Goal: Navigation & Orientation: Find specific page/section

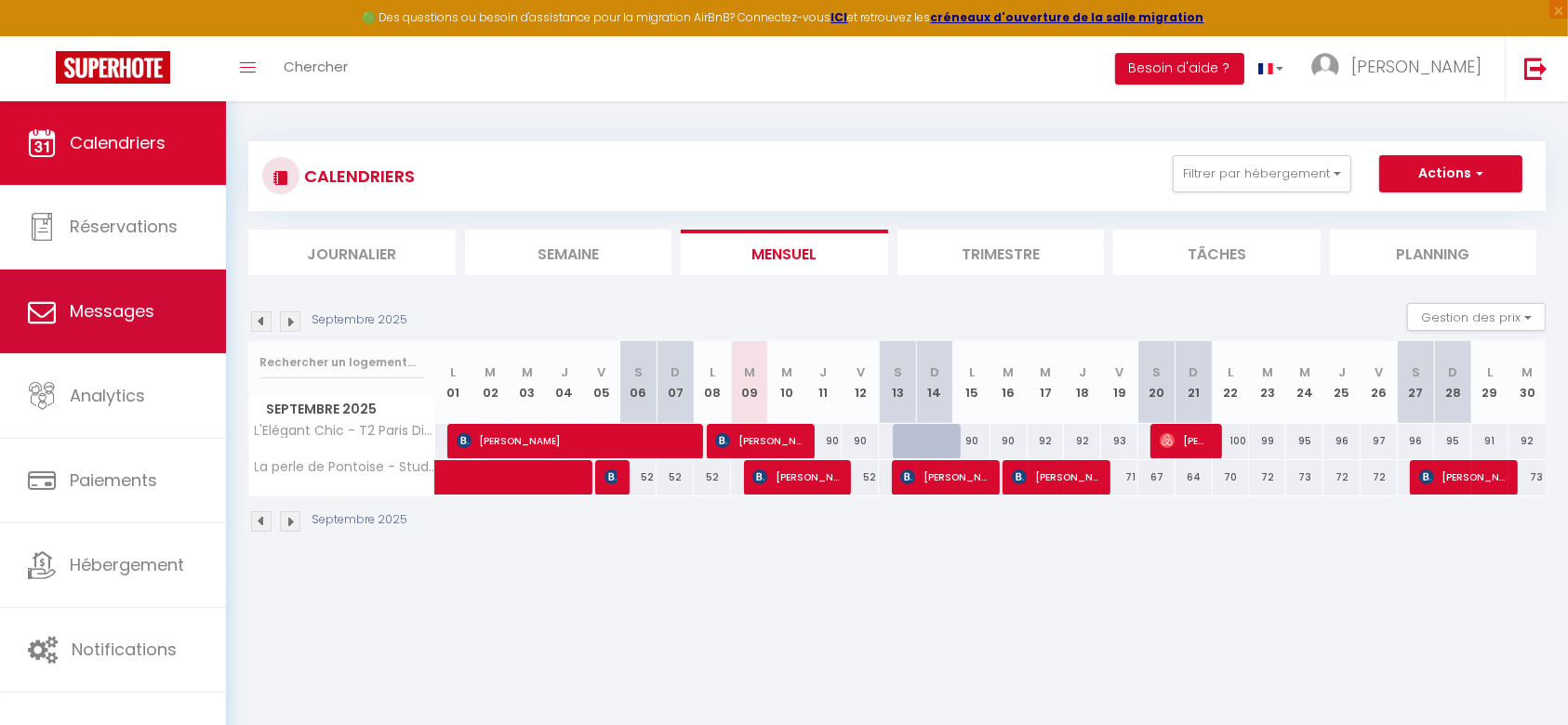
click at [46, 342] on link "Messages" at bounding box center [113, 312] width 226 height 84
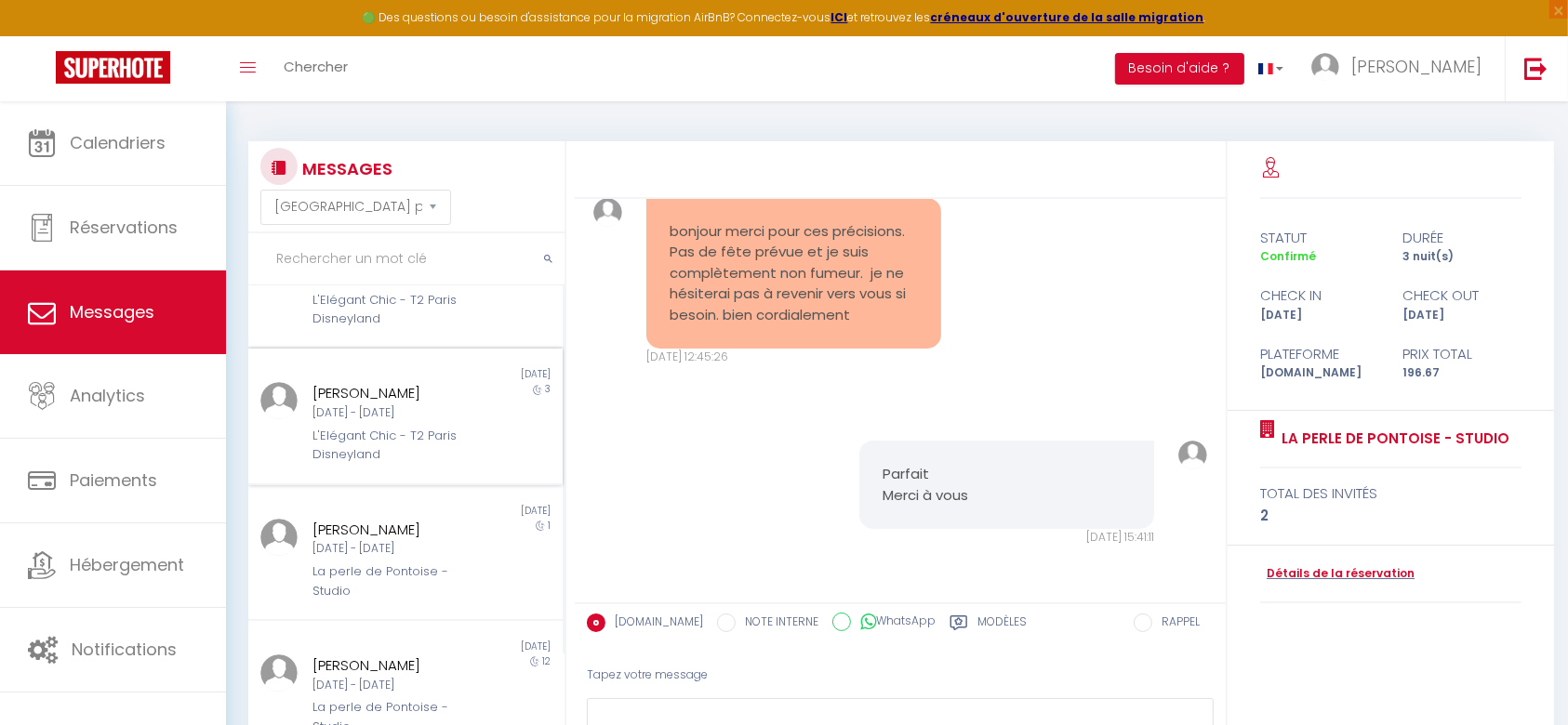
scroll to position [248, 0]
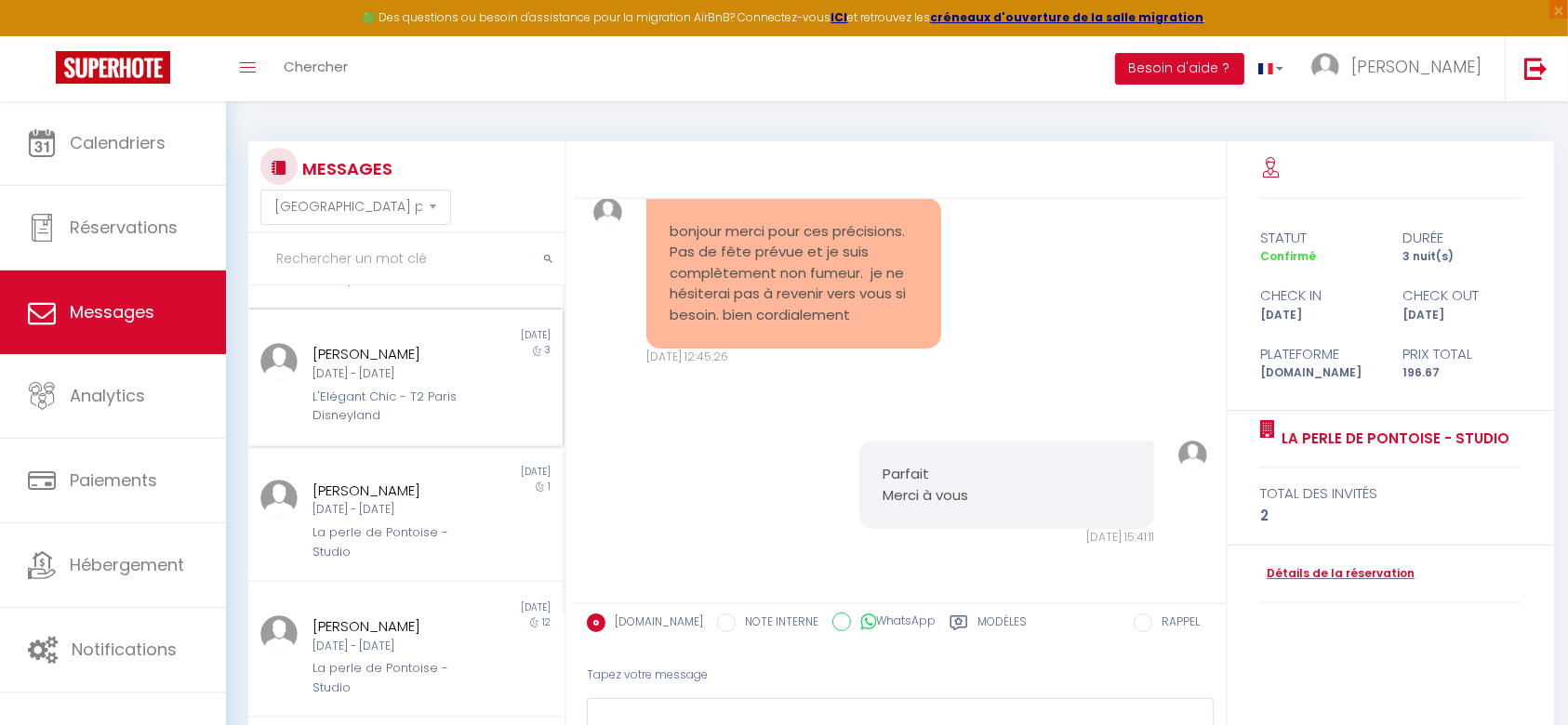
click at [396, 406] on div "L'Elégant Chic - T2 Paris Disneyland" at bounding box center [392, 406] width 159 height 38
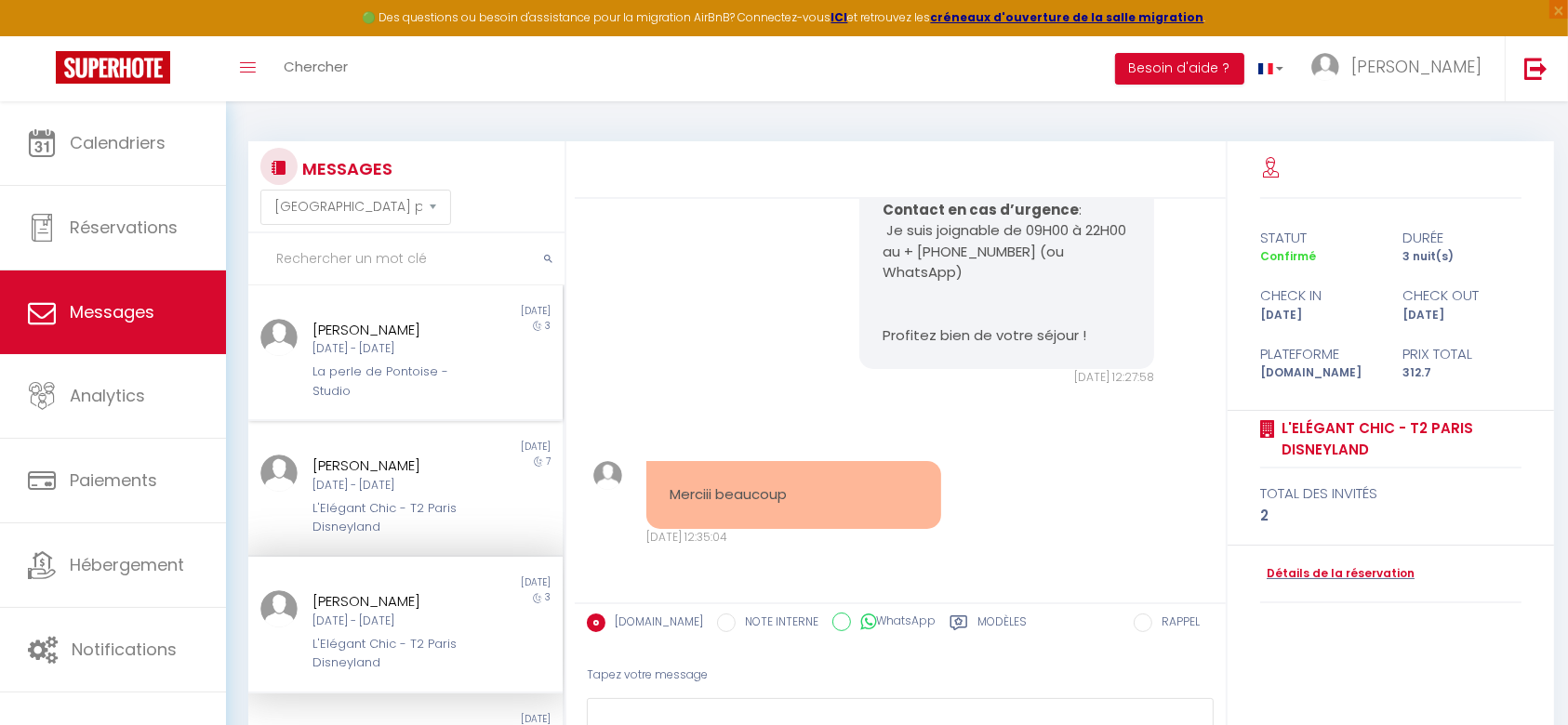
click at [369, 375] on div "La perle de Pontoise - Studio" at bounding box center [392, 381] width 159 height 38
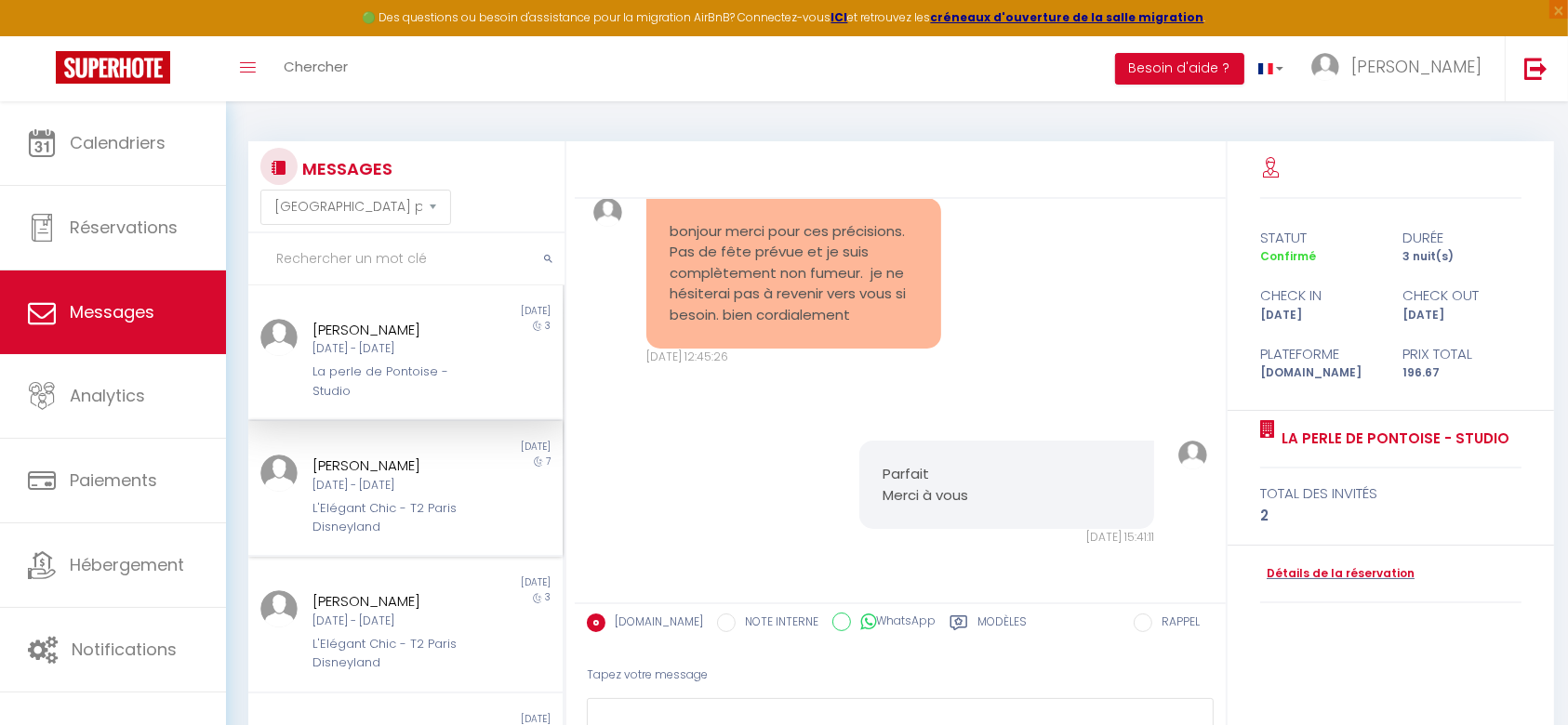
click at [382, 466] on div "[PERSON_NAME]" at bounding box center [392, 466] width 159 height 22
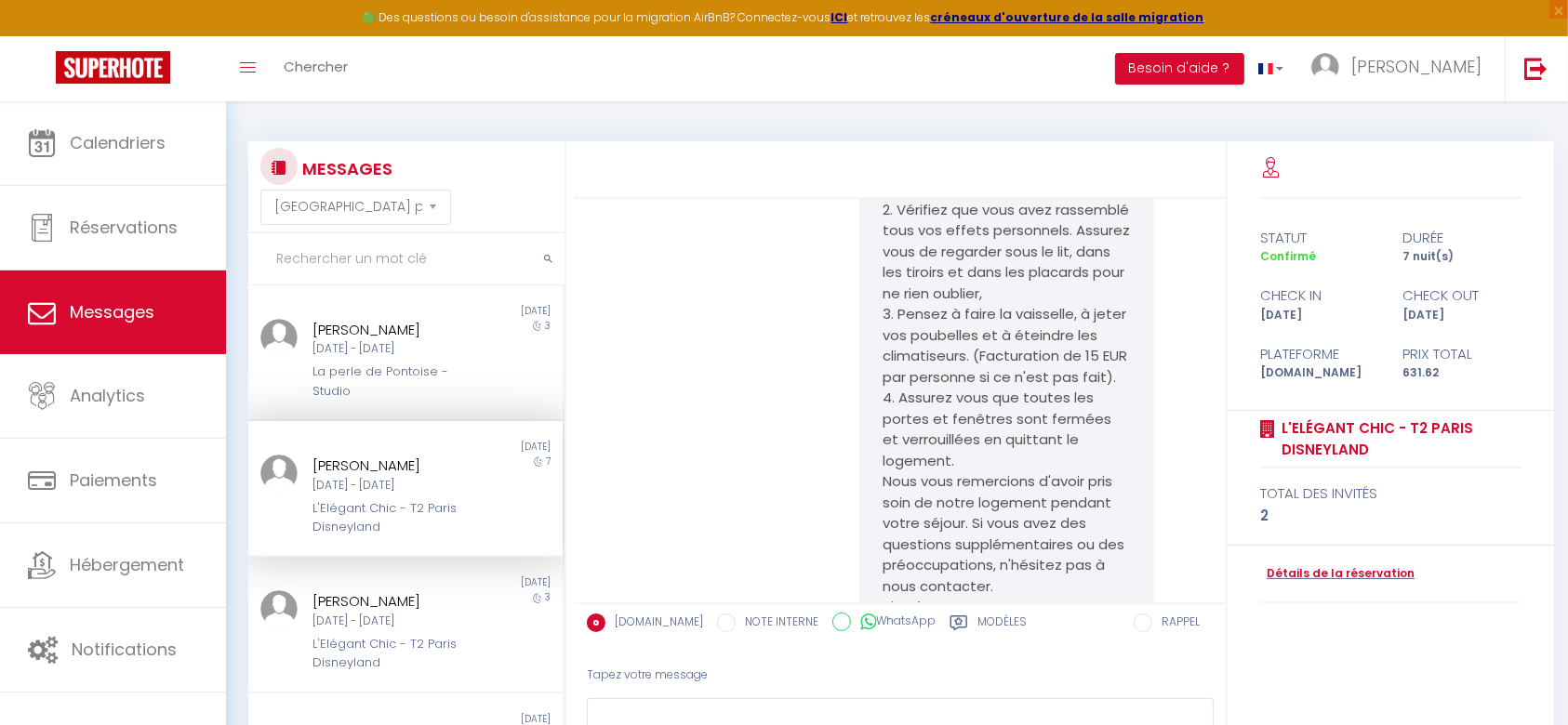
scroll to position [4862, 0]
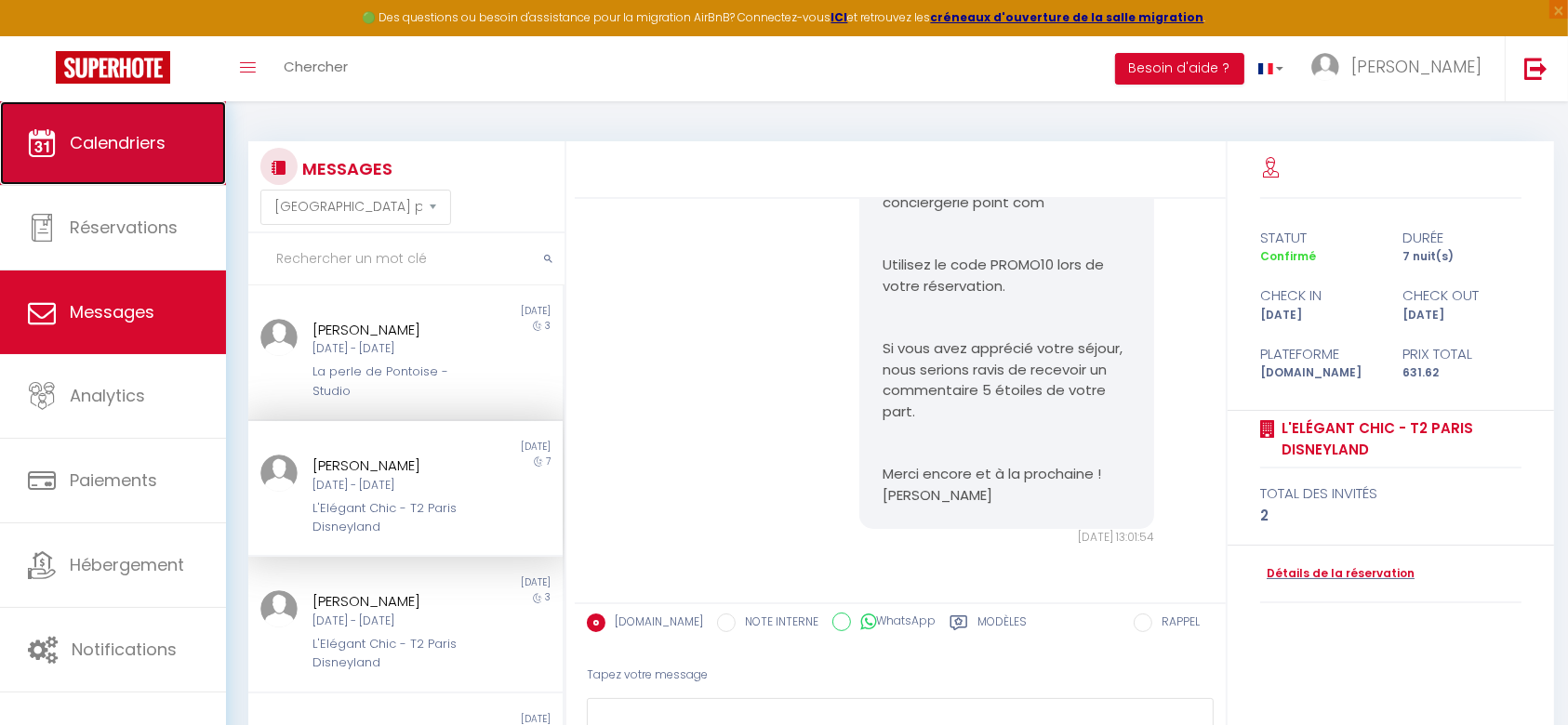
click at [170, 155] on link "Calendriers" at bounding box center [113, 143] width 226 height 84
